Goal: Task Accomplishment & Management: Manage account settings

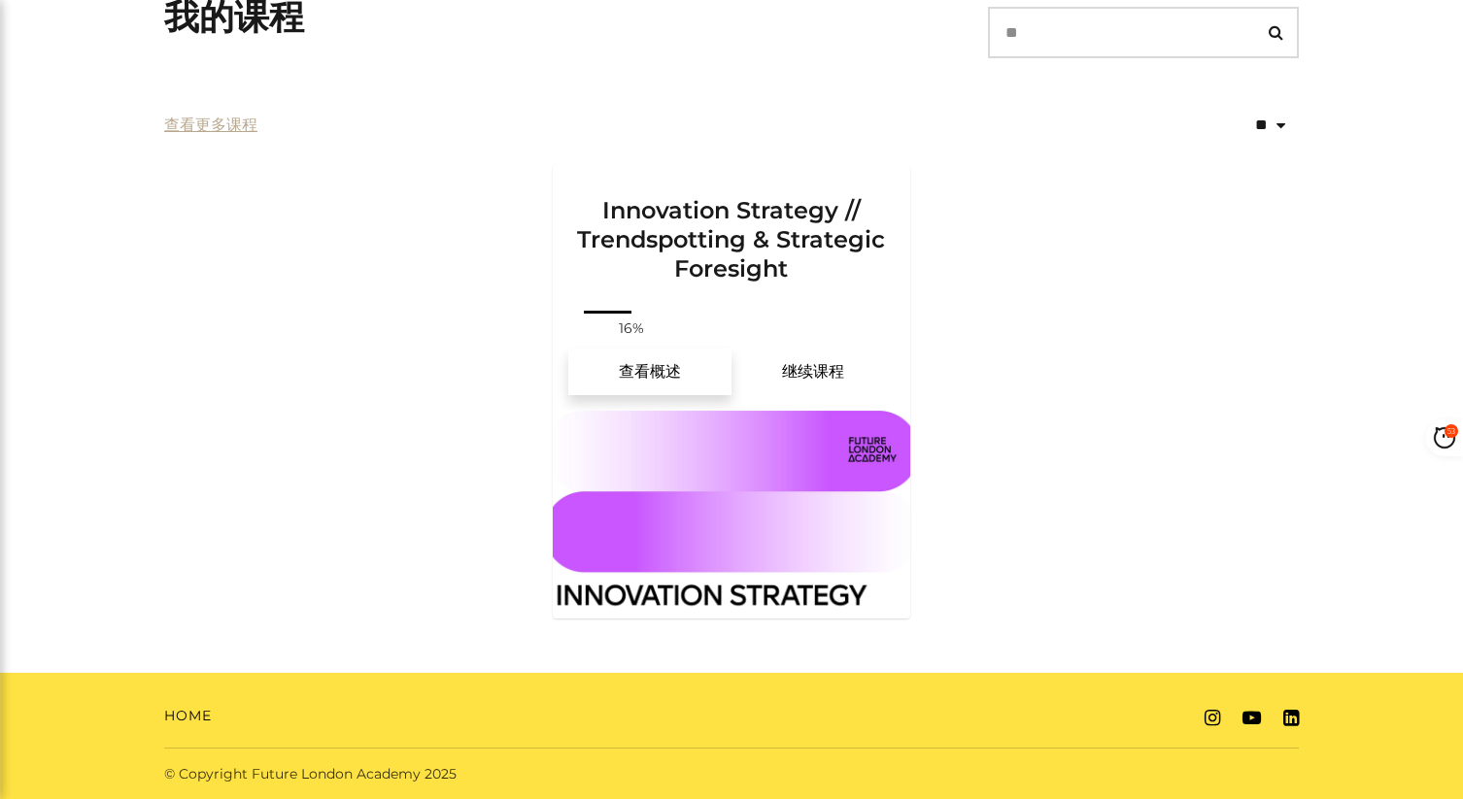
click at [672, 370] on link "查看概述" at bounding box center [649, 372] width 163 height 47
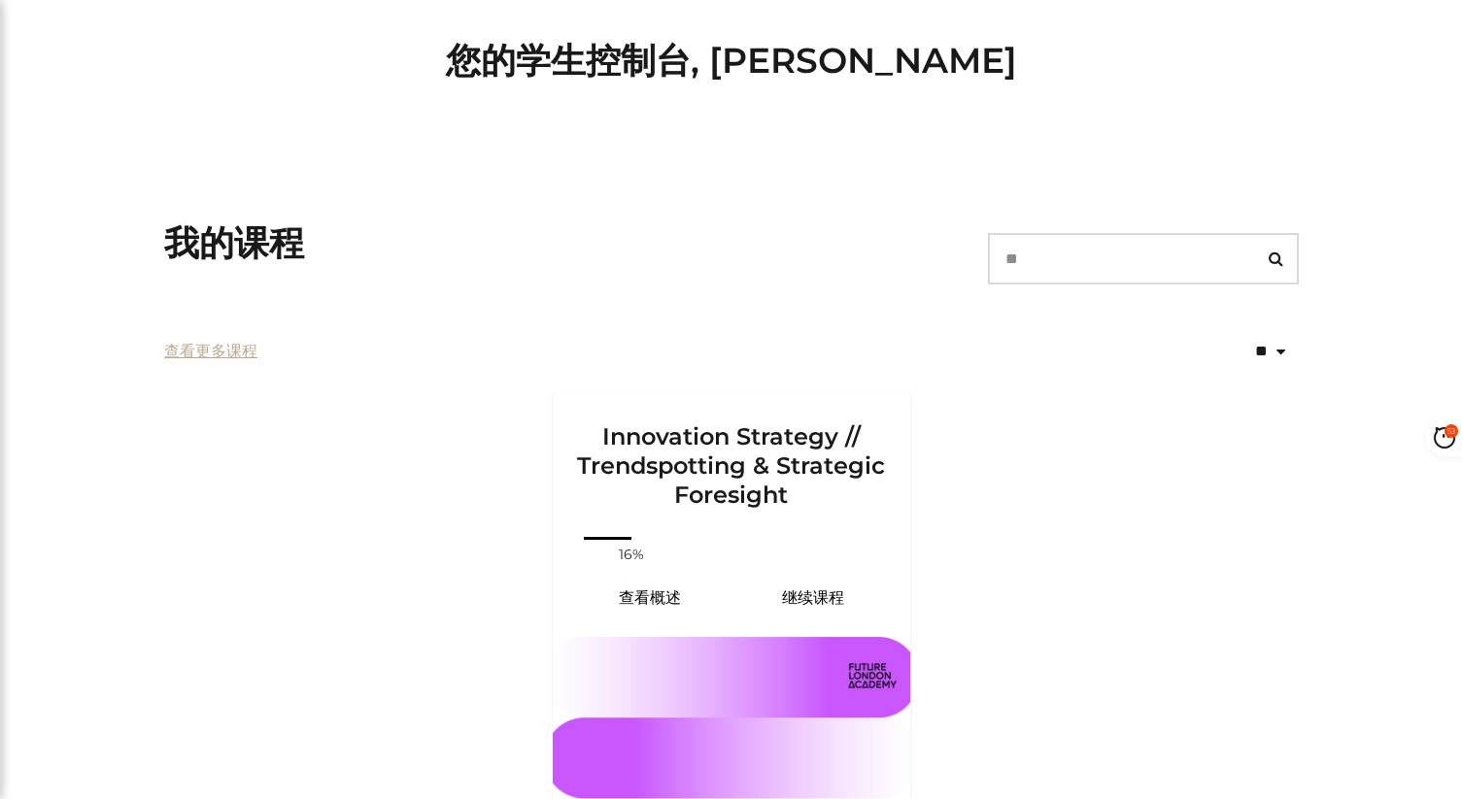
scroll to position [29, 0]
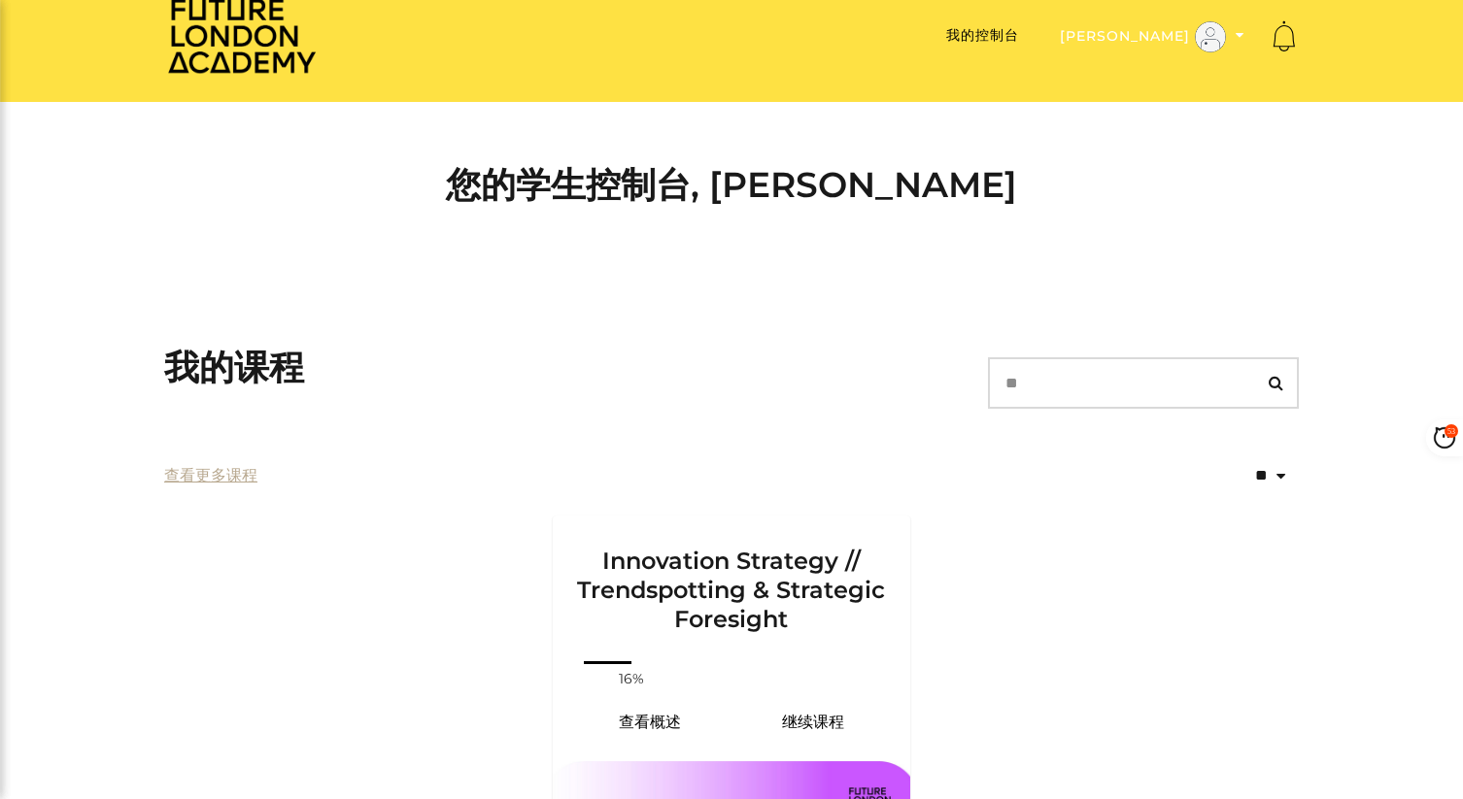
click at [1240, 32] on icon "切换菜单" at bounding box center [1239, 35] width 9 height 14
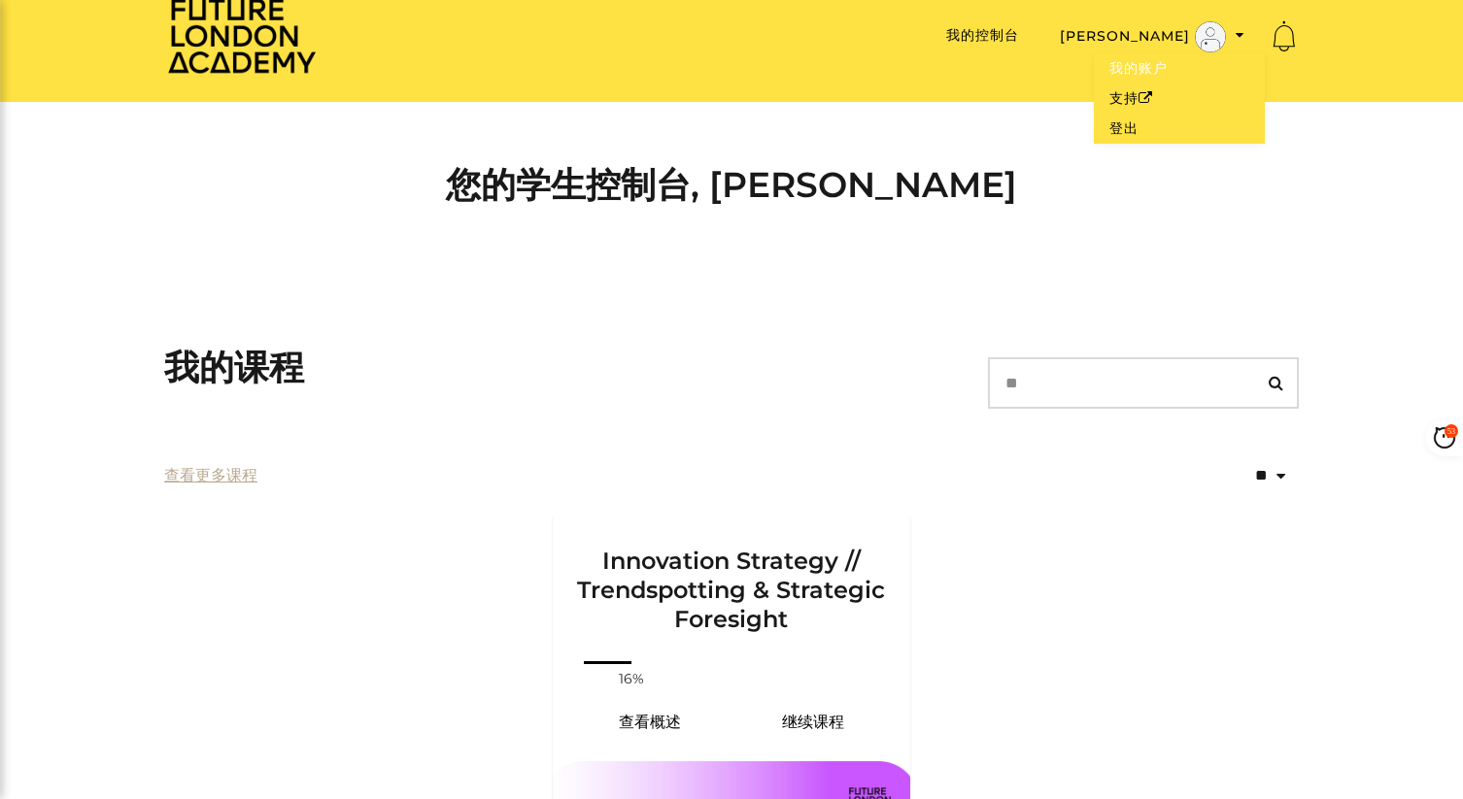
click at [1149, 65] on link "我的账户" at bounding box center [1179, 68] width 171 height 30
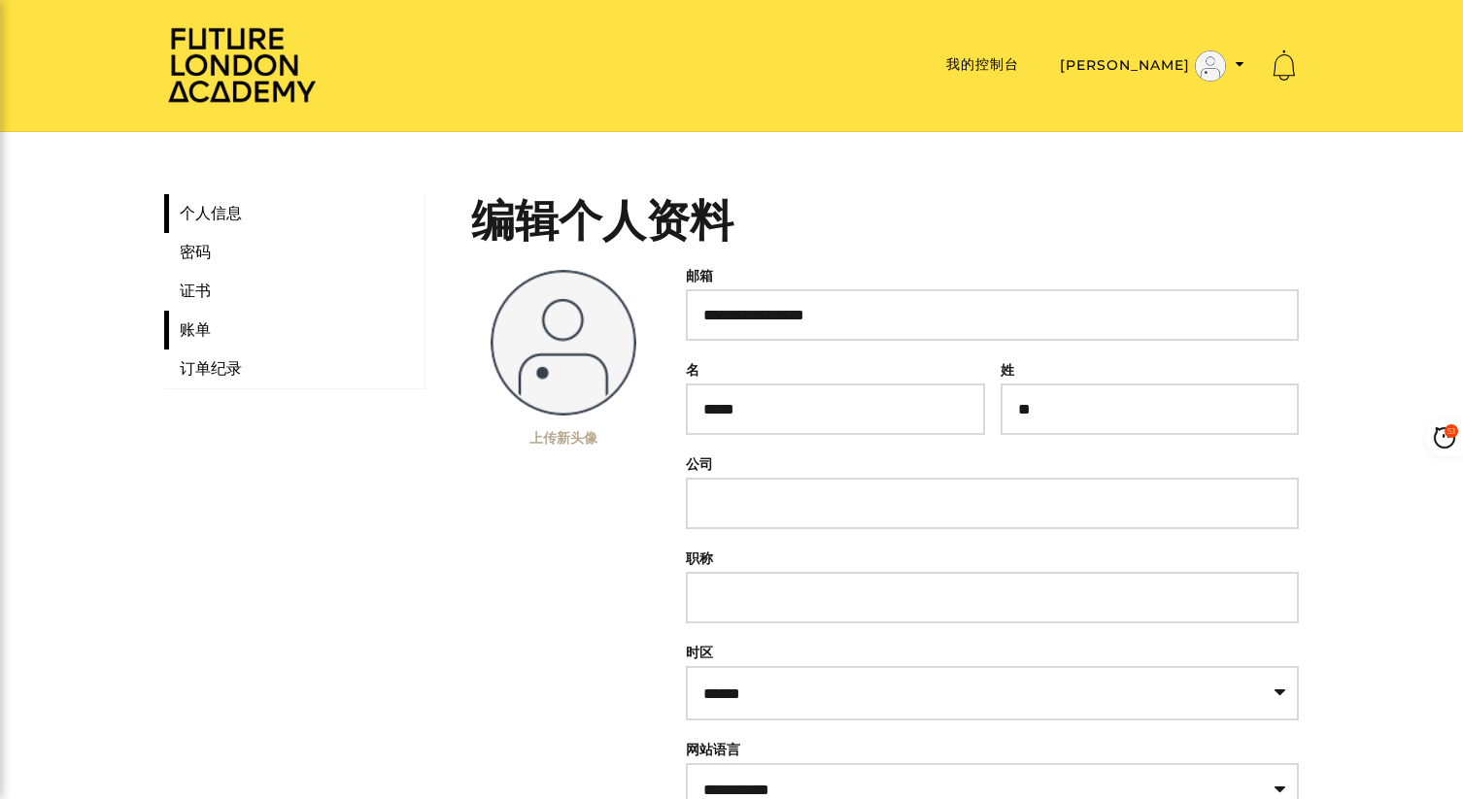
click at [197, 335] on link "账单" at bounding box center [294, 330] width 260 height 39
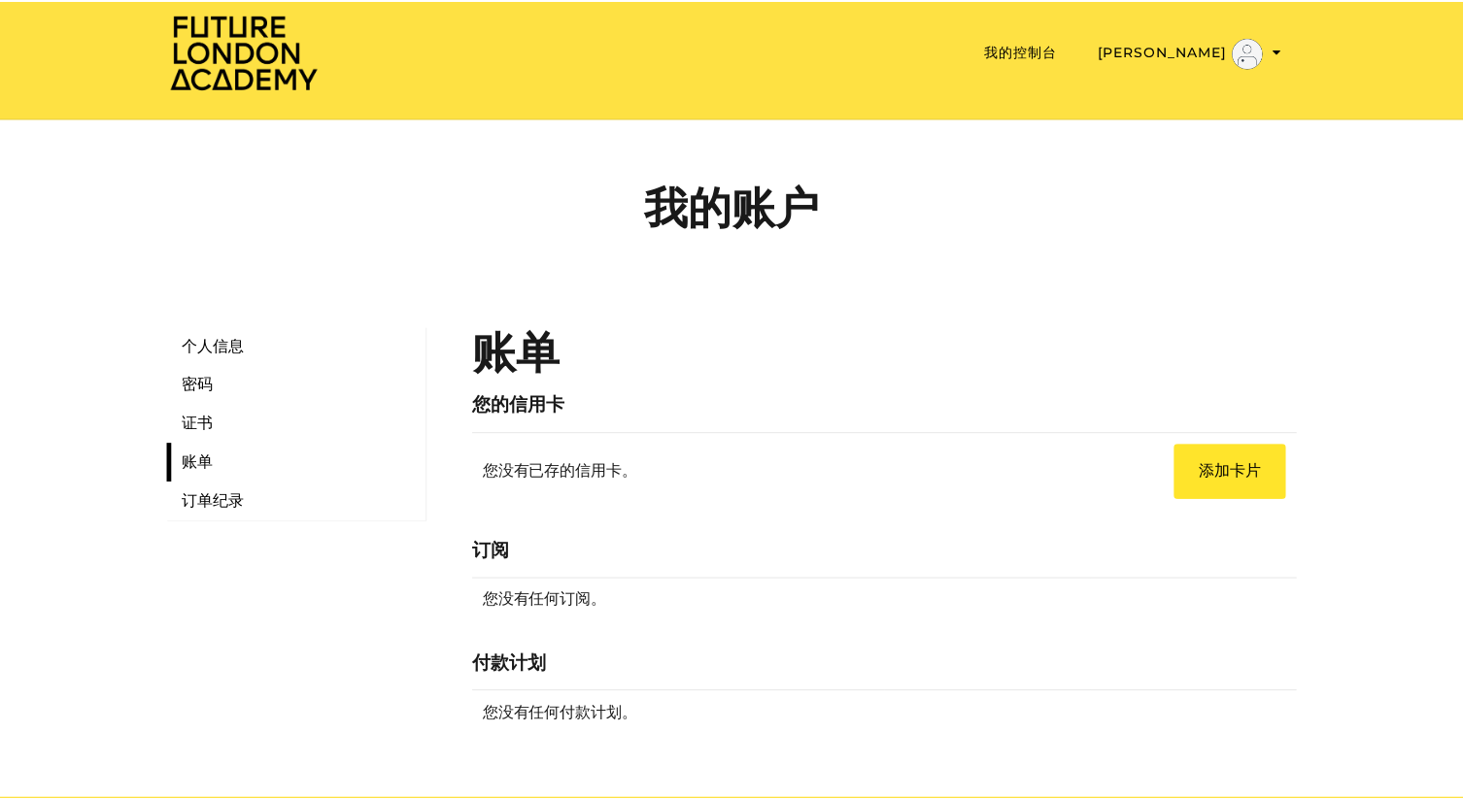
scroll to position [15, 0]
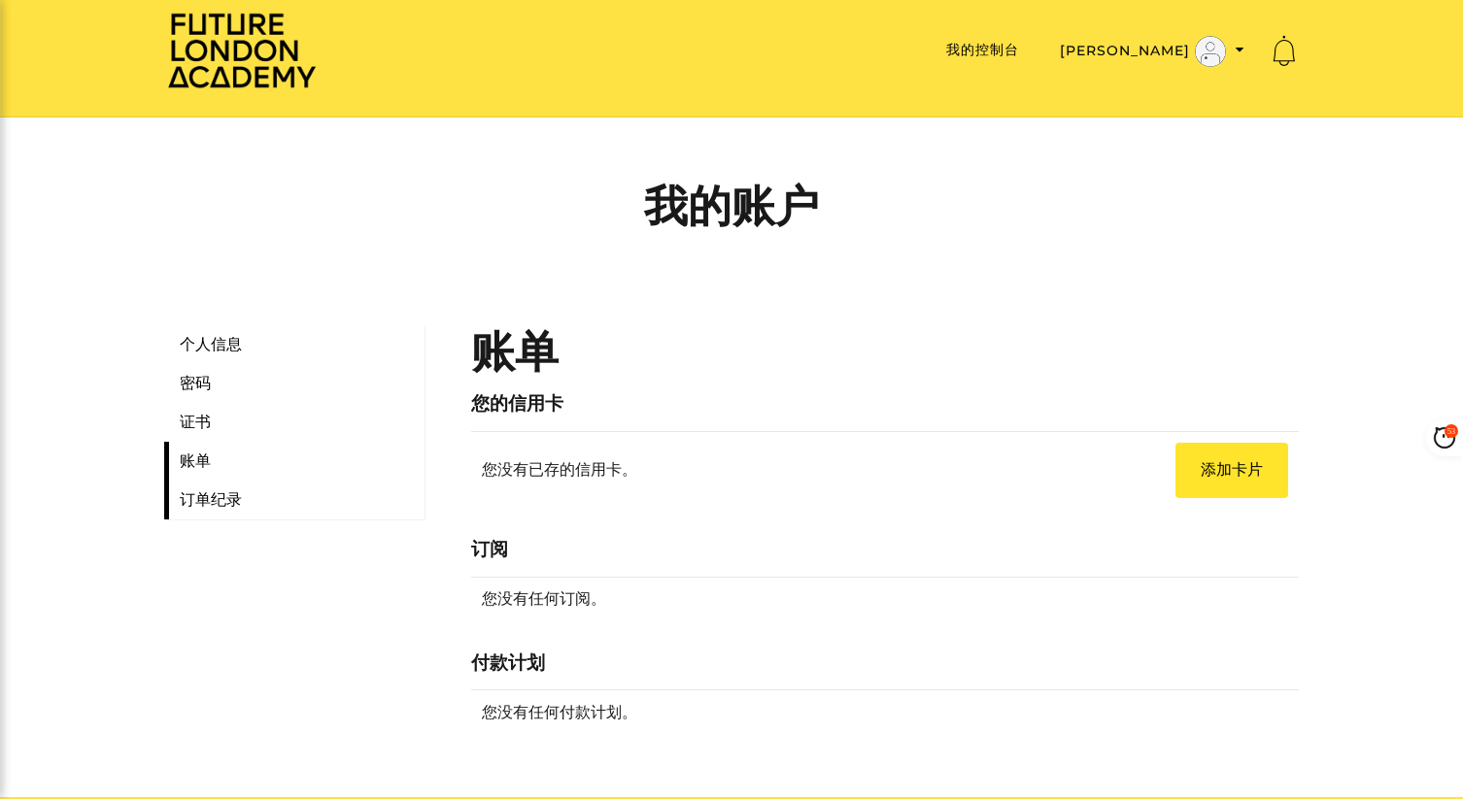
click at [220, 503] on link "订单纪录" at bounding box center [294, 500] width 260 height 39
